Goal: Communication & Community: Answer question/provide support

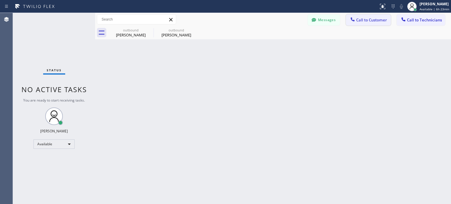
click at [363, 18] on span "Call to Customer" at bounding box center [371, 19] width 31 height 5
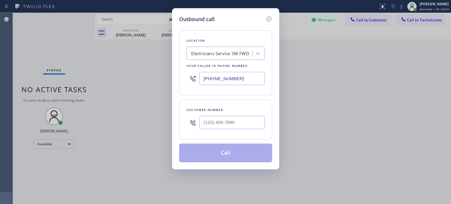
click at [270, 18] on icon at bounding box center [268, 19] width 7 height 7
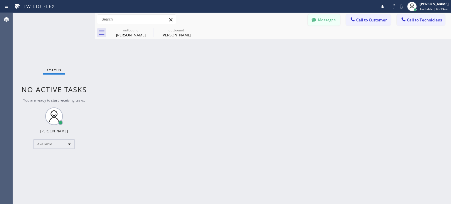
click at [326, 21] on button "Messages" at bounding box center [323, 19] width 32 height 11
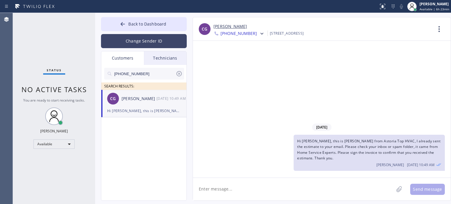
click at [133, 46] on button "Change Sender ID" at bounding box center [144, 41] width 86 height 14
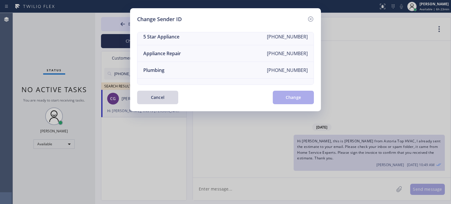
scroll to position [68, 0]
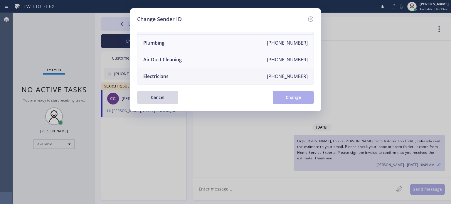
drag, startPoint x: 172, startPoint y: 74, endPoint x: 185, endPoint y: 79, distance: 14.7
click at [172, 74] on li "Electricians [PHONE_NUMBER]" at bounding box center [225, 76] width 176 height 16
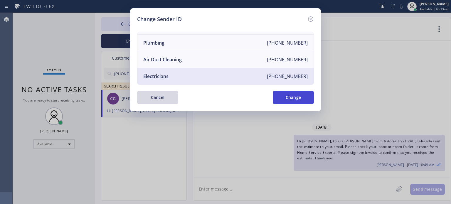
click at [274, 95] on button "Change" at bounding box center [293, 97] width 41 height 13
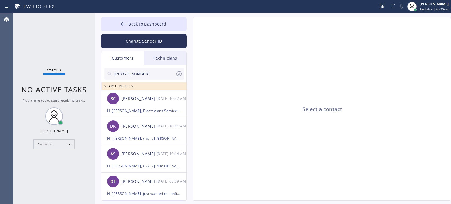
click at [137, 74] on input "[PHONE_NUMBER]" at bounding box center [145, 74] width 62 height 12
click at [137, 73] on input "[PHONE_NUMBER]" at bounding box center [145, 74] width 62 height 12
paste input "732) 406-656"
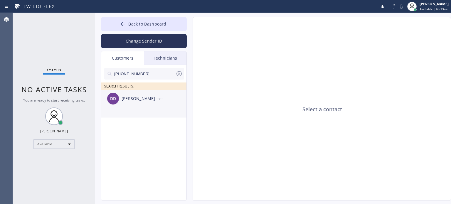
type input "[PHONE_NUMBER]"
click at [140, 105] on div "[PERSON_NAME] --:--" at bounding box center [144, 99] width 86 height 18
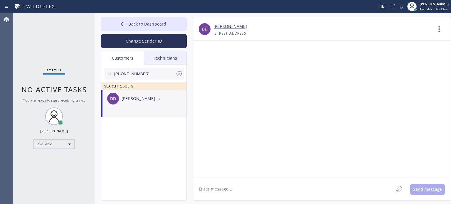
click at [239, 185] on textarea at bounding box center [293, 189] width 201 height 23
paste textarea "[PERSON_NAME] Electric Co"
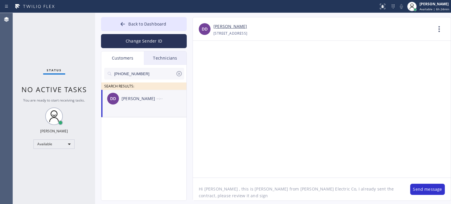
drag, startPoint x: 373, startPoint y: 189, endPoint x: 368, endPoint y: 182, distance: 8.4
click at [369, 188] on textarea "Hi [PERSON_NAME] , this is [PERSON_NAME] from [PERSON_NAME] Electric Co, I alre…" at bounding box center [298, 189] width 211 height 23
click at [391, 190] on textarea "Hi [PERSON_NAME] , this is [PERSON_NAME] from [PERSON_NAME] Electric Co, I alre…" at bounding box center [298, 189] width 211 height 23
type textarea "Hi [PERSON_NAME] , this is [PERSON_NAME] from [PERSON_NAME] Electric Co, I alre…"
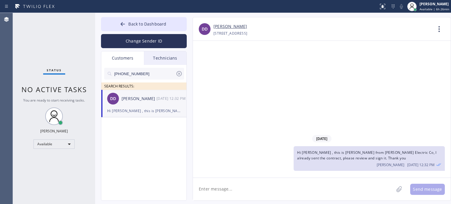
click at [177, 74] on icon at bounding box center [178, 73] width 7 height 7
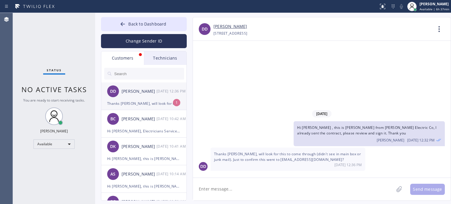
drag, startPoint x: 135, startPoint y: 103, endPoint x: 130, endPoint y: 92, distance: 12.1
click at [135, 103] on div "Thanks [PERSON_NAME], will look for this to come through (didn't see in main bo…" at bounding box center [143, 103] width 73 height 7
click at [230, 184] on textarea at bounding box center [293, 189] width 201 height 23
click at [262, 188] on textarea at bounding box center [293, 189] width 201 height 23
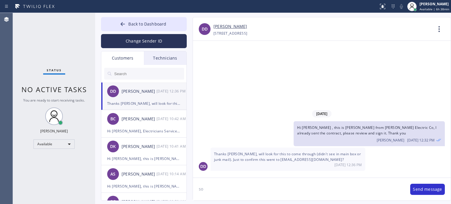
click at [266, 193] on textarea "so" at bounding box center [298, 189] width 211 height 23
paste textarea "[EMAIL_ADDRESS][DOMAIN_NAME]"
type textarea "[EMAIL_ADDRESS][DOMAIN_NAME] - I sent to this email"
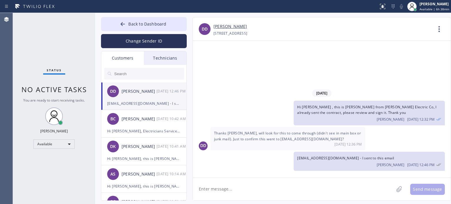
click at [275, 184] on textarea at bounding box center [293, 189] width 201 height 23
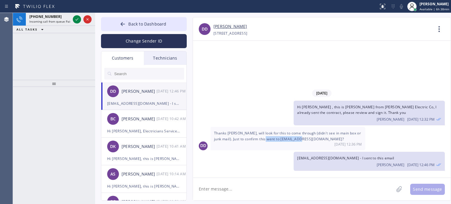
drag, startPoint x: 262, startPoint y: 139, endPoint x: 301, endPoint y: 139, distance: 39.0
click at [301, 139] on span "Thanks [PERSON_NAME], will look for this to come through (didn't see in main bo…" at bounding box center [287, 136] width 147 height 11
copy span "[EMAIL_ADDRESS][DOMAIN_NAME]"
click at [263, 183] on textarea at bounding box center [293, 189] width 201 height 23
paste textarea "[EMAIL_ADDRESS][DOMAIN_NAME]"
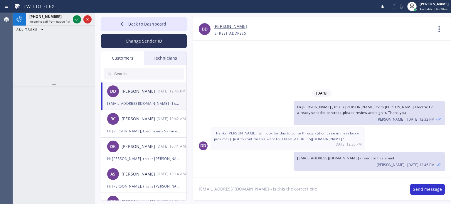
type textarea "[EMAIL_ADDRESS][DOMAIN_NAME] - is this the correct one?"
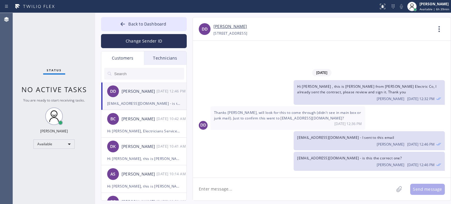
click at [374, 29] on div "[PERSON_NAME]" at bounding box center [322, 26] width 219 height 7
drag, startPoint x: 262, startPoint y: 119, endPoint x: 301, endPoint y: 119, distance: 39.0
click at [301, 119] on span "Thanks [PERSON_NAME], will look for this to come through (didn't see in main bo…" at bounding box center [287, 115] width 147 height 11
copy span "[EMAIL_ADDRESS][DOMAIN_NAME]"
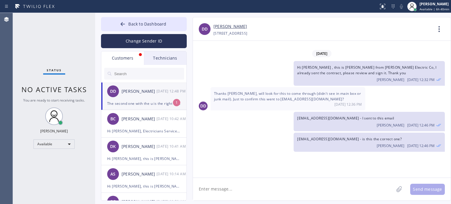
click at [137, 100] on div "The second one with the u is the right one - [EMAIL_ADDRESS][DOMAIN_NAME]" at bounding box center [143, 103] width 73 height 7
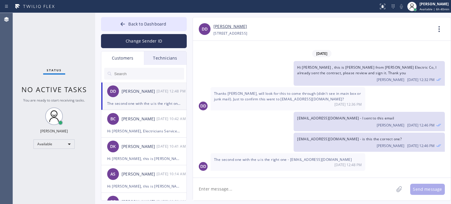
click at [222, 190] on textarea at bounding box center [293, 189] width 201 height 23
type textarea "I already sent it"
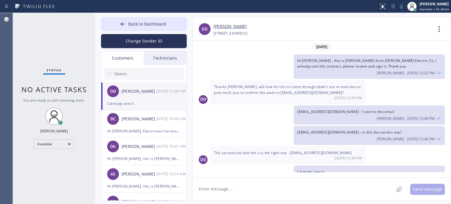
scroll to position [12, 0]
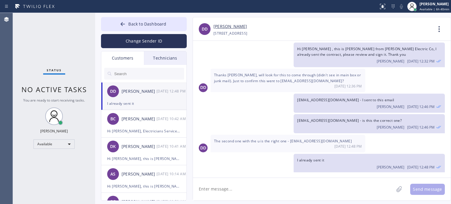
click at [220, 190] on textarea at bounding box center [293, 189] width 201 height 23
click at [123, 23] on icon at bounding box center [123, 24] width 6 height 6
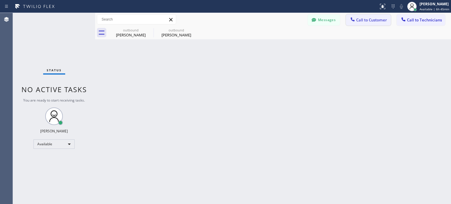
click at [365, 18] on span "Call to Customer" at bounding box center [371, 19] width 31 height 5
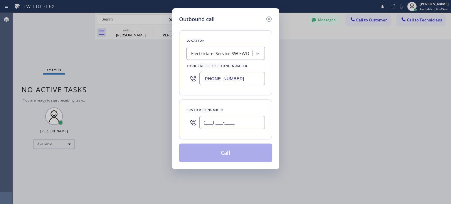
click at [235, 123] on input "(___) ___-____" at bounding box center [231, 122] width 65 height 13
paste input "917) 565-5905"
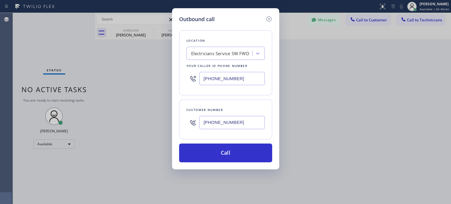
type input "[PHONE_NUMBER]"
click at [218, 82] on input "[PHONE_NUMBER]" at bounding box center [231, 78] width 65 height 13
click at [219, 84] on input "[PHONE_NUMBER]" at bounding box center [231, 78] width 65 height 13
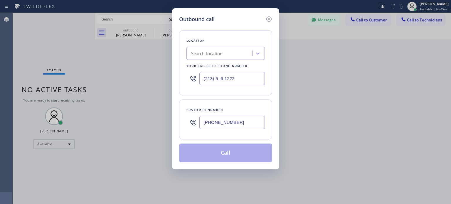
type input "(213) 5_6-1222"
click at [214, 54] on div "Search location" at bounding box center [207, 53] width 32 height 7
paste input "Electrician In Your Home Scotch Plains([PERSON_NAME] Electric)"
type input "Electrician In Your Home Scotch Plains([PERSON_NAME] Electric)"
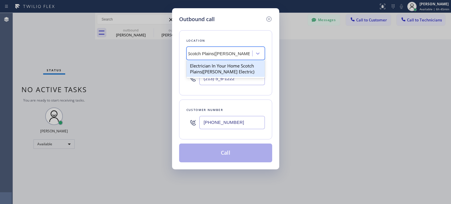
click at [214, 67] on div "Electrician In Your Home Scotch Plains([PERSON_NAME] Electric)" at bounding box center [225, 68] width 78 height 16
type input "[PHONE_NUMBER]"
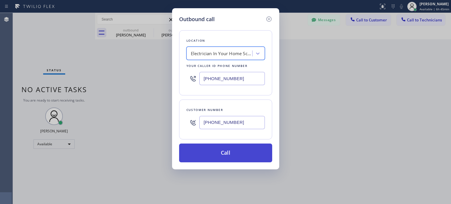
click at [221, 150] on button "Call" at bounding box center [225, 152] width 93 height 19
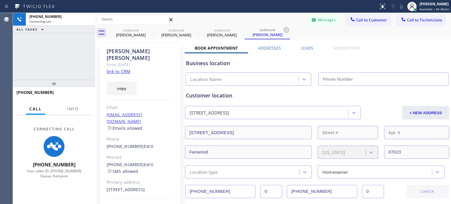
type input "[PHONE_NUMBER]"
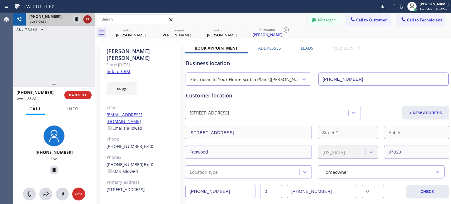
click at [87, 21] on icon at bounding box center [87, 19] width 7 height 7
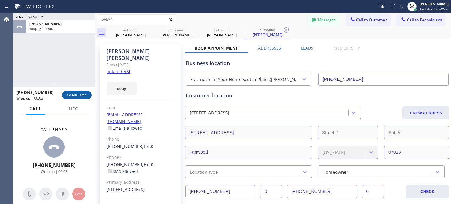
click at [82, 94] on span "COMPLETE" at bounding box center [77, 95] width 20 height 4
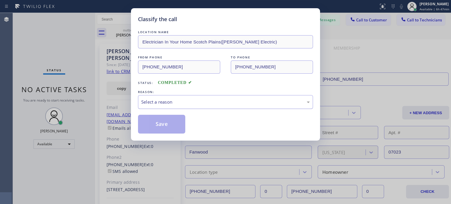
drag, startPoint x: 157, startPoint y: 102, endPoint x: 169, endPoint y: 106, distance: 12.6
click at [158, 102] on div "Select a reason" at bounding box center [225, 102] width 168 height 7
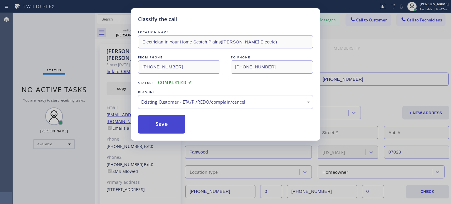
click at [170, 126] on button "Save" at bounding box center [161, 124] width 47 height 19
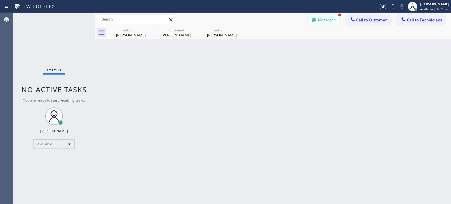
click at [319, 18] on button "Messages" at bounding box center [323, 19] width 32 height 11
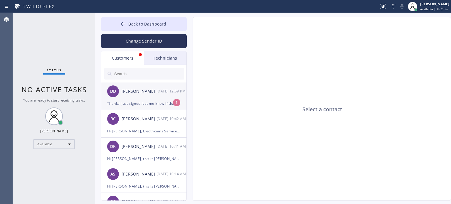
click at [141, 99] on div "[PERSON_NAME] [DATE] 12:59 PM" at bounding box center [144, 91] width 86 height 18
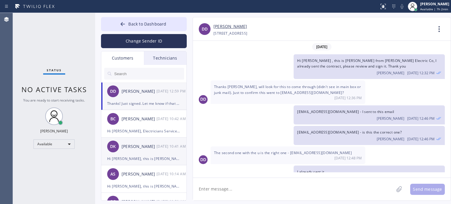
scroll to position [31, 0]
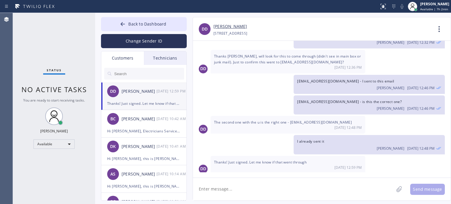
click at [226, 196] on textarea at bounding box center [293, 189] width 201 height 23
click at [243, 184] on textarea "let me check" at bounding box center [298, 189] width 211 height 23
drag, startPoint x: 230, startPoint y: 189, endPoint x: 201, endPoint y: 187, distance: 29.4
click at [201, 187] on textarea "let me check" at bounding box center [298, 189] width 211 height 23
click at [230, 187] on textarea "let me check" at bounding box center [298, 189] width 211 height 23
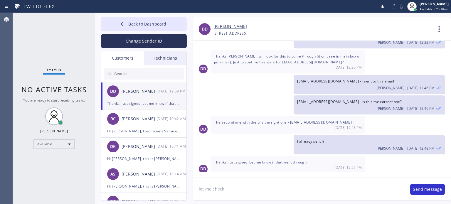
click at [230, 187] on textarea "let me check" at bounding box center [298, 189] width 211 height 23
drag, startPoint x: 230, startPoint y: 187, endPoint x: 225, endPoint y: 176, distance: 11.9
click at [230, 186] on textarea "let me check" at bounding box center [298, 189] width 211 height 23
type textarea "I received it, can we schedule [DATE] 12-3 pm?"
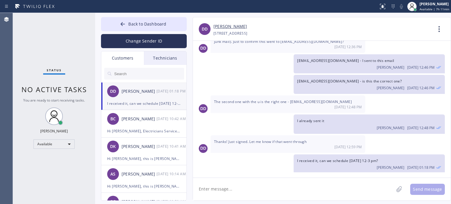
click at [256, 187] on textarea at bounding box center [293, 189] width 201 height 23
click at [227, 190] on textarea at bounding box center [293, 189] width 201 height 23
type textarea "W"
type textarea "May I ask how will you pay the down payment? I can call you to collect it,"
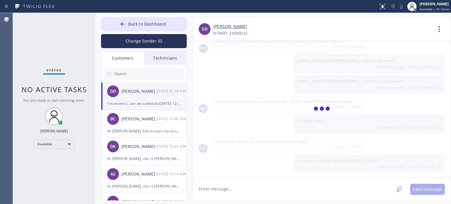
scroll to position [72, 0]
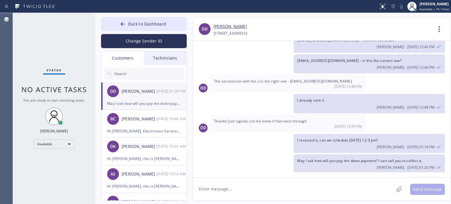
click at [216, 185] on textarea at bounding box center [293, 189] width 201 height 23
click at [204, 190] on textarea at bounding box center [293, 189] width 201 height 23
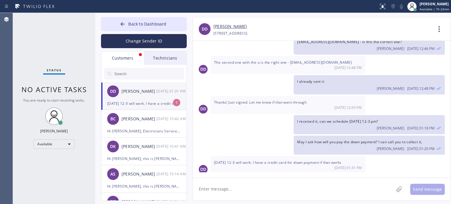
click at [261, 190] on textarea at bounding box center [293, 189] width 201 height 23
type textarea "that works, should I call now?"
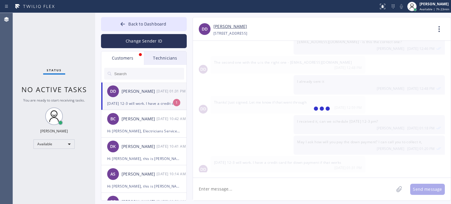
scroll to position [111, 0]
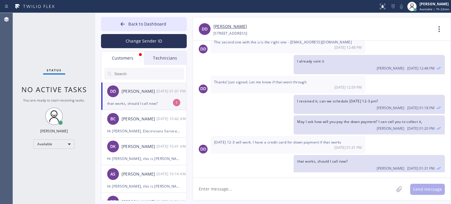
click at [149, 101] on div "that works, should I call now?" at bounding box center [143, 103] width 73 height 7
click at [241, 190] on textarea at bounding box center [293, 189] width 201 height 23
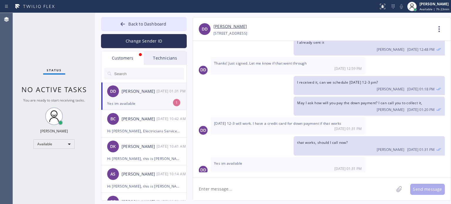
click at [146, 101] on div "Yes im available" at bounding box center [143, 103] width 73 height 7
drag, startPoint x: 148, startPoint y: 16, endPoint x: 150, endPoint y: 20, distance: 4.2
click at [148, 16] on div "Back to Dashboard Change Sender ID Customers Technicians [PERSON_NAME] [DATE] 0…" at bounding box center [273, 108] width 356 height 191
click at [150, 20] on button "Back to Dashboard" at bounding box center [144, 24] width 86 height 14
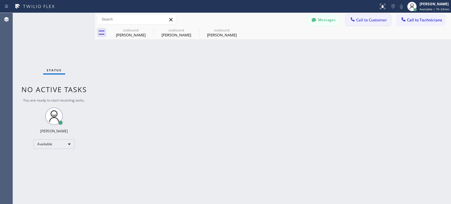
click at [365, 20] on span "Call to Customer" at bounding box center [371, 19] width 31 height 5
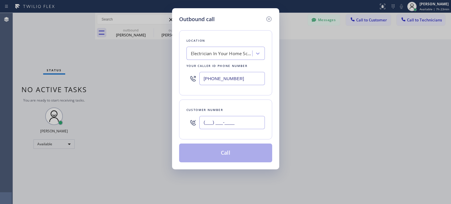
click at [219, 119] on input "(___) ___-____" at bounding box center [231, 122] width 65 height 13
paste input "732) 406-6562"
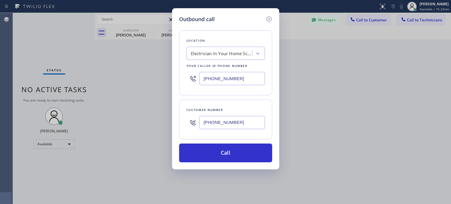
type input "[PHONE_NUMBER]"
click at [224, 81] on input "[PHONE_NUMBER]" at bounding box center [231, 78] width 65 height 13
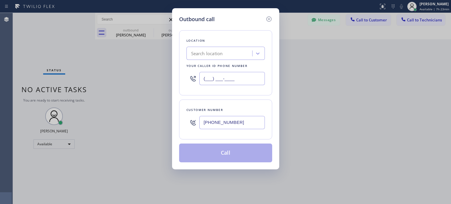
type input "(___) ___-____"
click at [219, 50] on div "Search location" at bounding box center [207, 53] width 32 height 7
paste input "[PERSON_NAME] Electric Co"
type input "[PERSON_NAME] Electric Co"
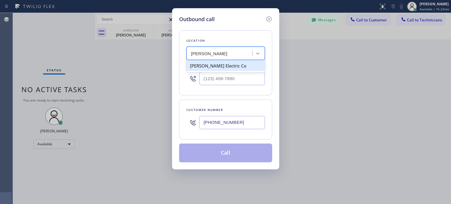
click at [221, 69] on div "[PERSON_NAME] Electric Co" at bounding box center [225, 65] width 78 height 11
type input "[PHONE_NUMBER]"
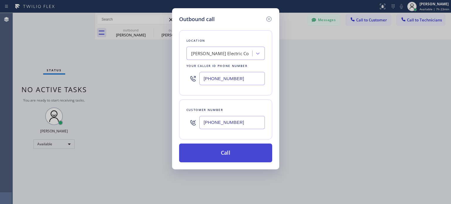
click at [230, 151] on button "Call" at bounding box center [225, 152] width 93 height 19
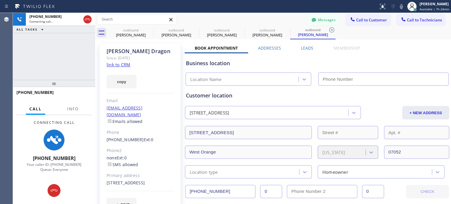
scroll to position [129, 0]
type input "[PHONE_NUMBER]"
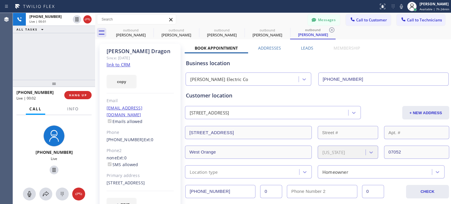
click at [249, 93] on div "Customer location" at bounding box center [317, 96] width 262 height 8
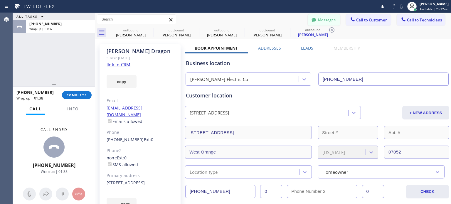
click at [330, 18] on button "Messages" at bounding box center [323, 19] width 32 height 11
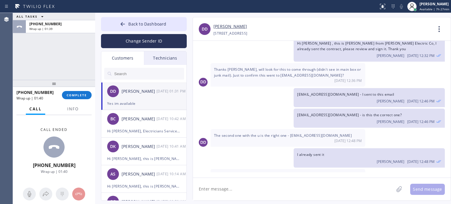
scroll to position [0, 0]
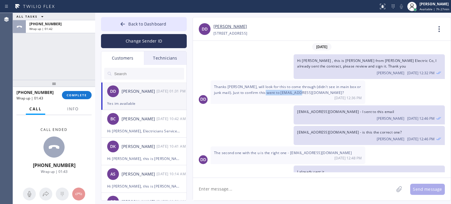
drag, startPoint x: 263, startPoint y: 92, endPoint x: 290, endPoint y: 73, distance: 33.3
click at [302, 89] on span "Thanks [PERSON_NAME], will look for this to come through (didn't see in main bo…" at bounding box center [287, 89] width 147 height 11
copy span "[EMAIL_ADDRESS][DOMAIN_NAME]"
click at [81, 97] on button "COMPLETE" at bounding box center [77, 95] width 30 height 8
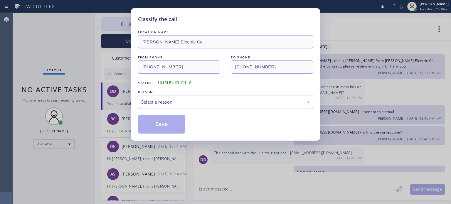
click at [159, 109] on div "LOCATION NAME [PERSON_NAME] Electric Co FROM PHONE [PHONE_NUMBER] TO PHONE [PHO…" at bounding box center [225, 81] width 175 height 104
click at [165, 105] on div "Select a reason" at bounding box center [225, 102] width 175 height 14
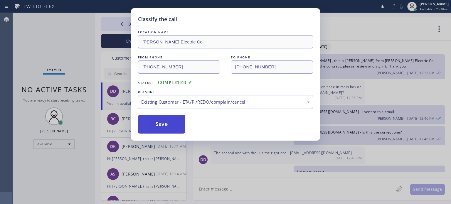
click at [160, 116] on button "Save" at bounding box center [161, 124] width 47 height 19
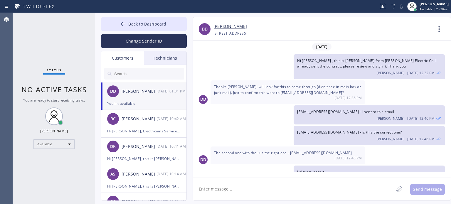
click at [251, 190] on textarea at bounding box center [293, 189] width 201 height 23
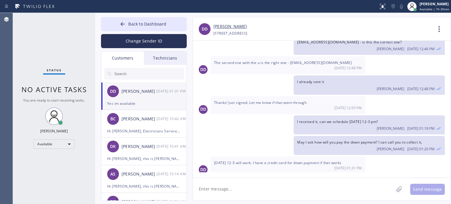
scroll to position [129, 0]
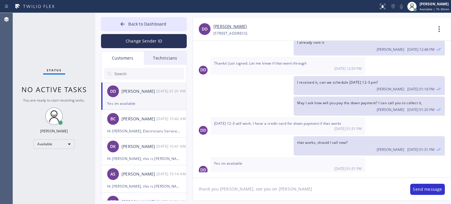
type textarea "thank you [PERSON_NAME], see you [DATE]"
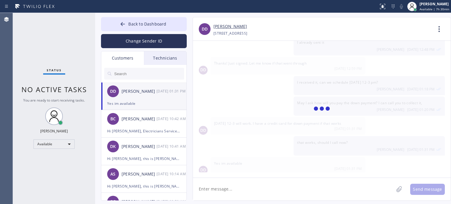
scroll to position [150, 0]
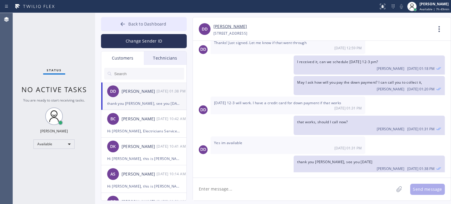
click at [116, 22] on button "Back to Dashboard" at bounding box center [144, 24] width 86 height 14
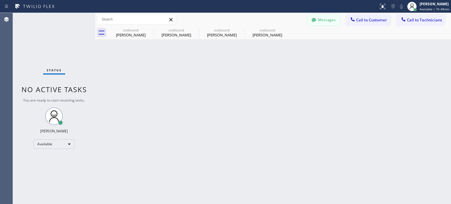
click at [325, 21] on button "Messages" at bounding box center [323, 19] width 32 height 11
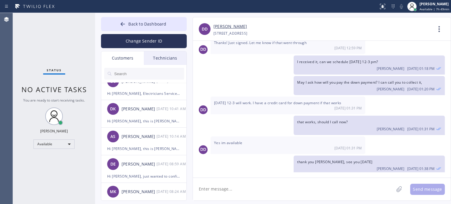
scroll to position [0, 0]
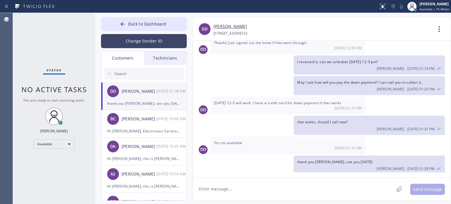
click at [143, 43] on button "Change Sender ID" at bounding box center [144, 41] width 86 height 14
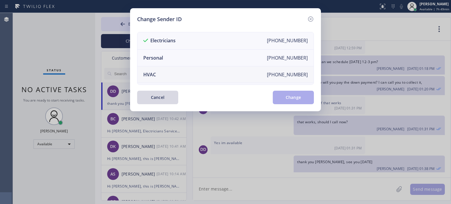
click at [160, 71] on li "HVAC [PHONE_NUMBER]" at bounding box center [225, 74] width 176 height 17
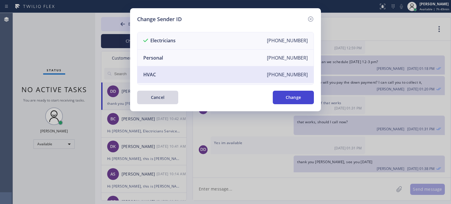
click at [287, 98] on button "Change" at bounding box center [293, 97] width 41 height 13
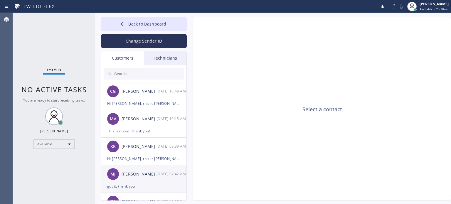
click at [141, 176] on div "[PERSON_NAME]" at bounding box center [138, 174] width 35 height 7
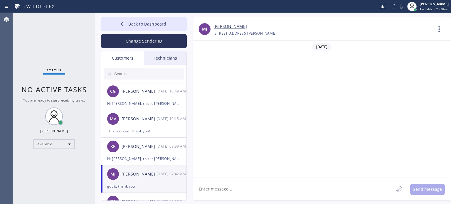
scroll to position [517, 0]
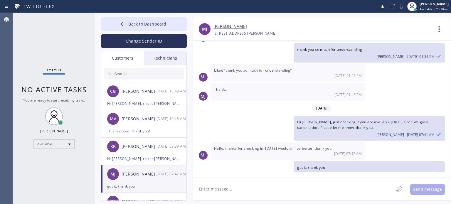
click at [222, 188] on textarea at bounding box center [293, 189] width 201 height 23
click at [222, 187] on textarea at bounding box center [293, 189] width 201 height 23
click at [257, 187] on textarea "Hi [PERSON_NAME], this is [PERSON_NAME] from" at bounding box center [298, 189] width 211 height 23
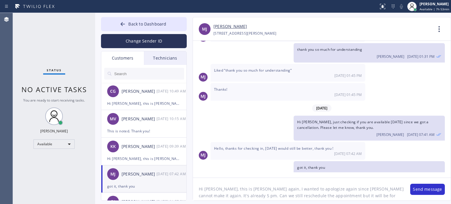
scroll to position [5, 0]
type textarea "Hi [PERSON_NAME], this is [PERSON_NAME] again, I wanted to apologize again sinc…"
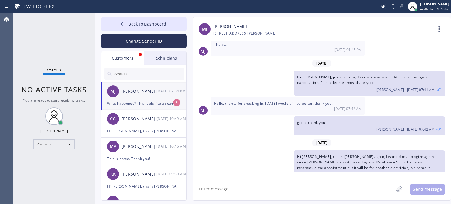
scroll to position [618, 0]
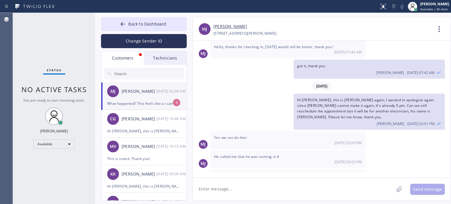
click at [146, 101] on div "What happened? This feels like a scam if I'm being honest" at bounding box center [143, 103] width 73 height 7
click at [263, 185] on textarea at bounding box center [293, 189] width 201 height 23
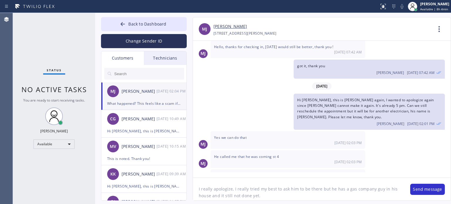
type textarea "I really apologize, I really tried my best to ask him to be there but he has a …"
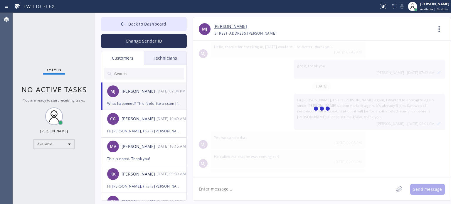
scroll to position [644, 0]
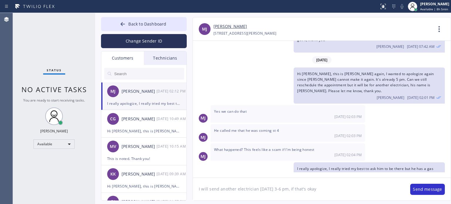
type textarea "I will send another electrician [DATE] 3-6 pm, if that's okay."
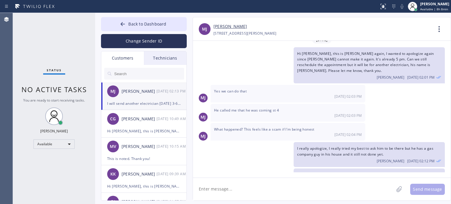
click at [131, 106] on div "I will send another electrician [DATE] 3-6 pm, if that's okay." at bounding box center [143, 103] width 73 height 7
click at [229, 191] on textarea at bounding box center [293, 189] width 201 height 23
click at [328, 185] on textarea at bounding box center [293, 189] width 201 height 23
click at [248, 185] on textarea at bounding box center [293, 189] width 201 height 23
click at [238, 193] on textarea at bounding box center [293, 189] width 201 height 23
